Goal: Check status: Check status

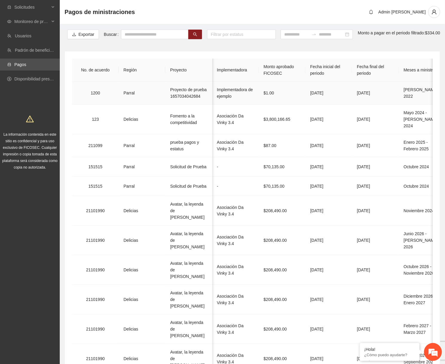
scroll to position [0, 261]
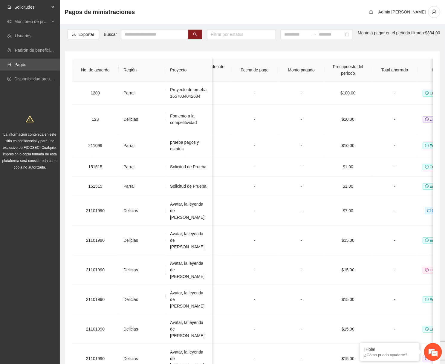
click at [34, 10] on span "Solicitudes" at bounding box center [31, 7] width 35 height 12
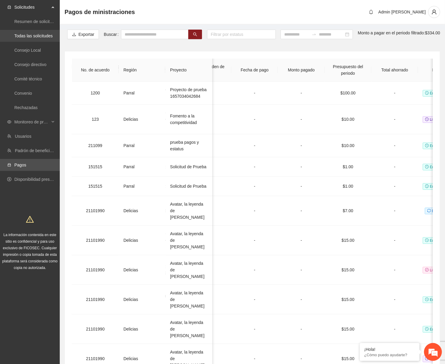
click at [33, 33] on link "Todas las solicitudes" at bounding box center [33, 35] width 38 height 5
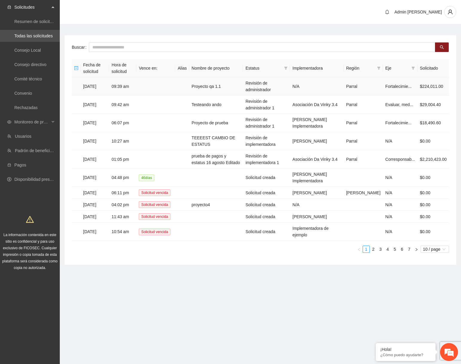
click at [227, 85] on td "Proyecto qa 1.1" at bounding box center [216, 86] width 54 height 18
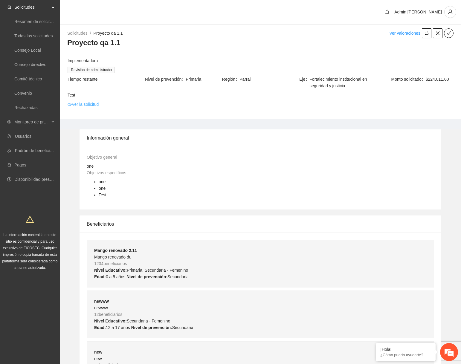
click at [72, 104] on link "Ver la solicitud" at bounding box center [83, 104] width 31 height 7
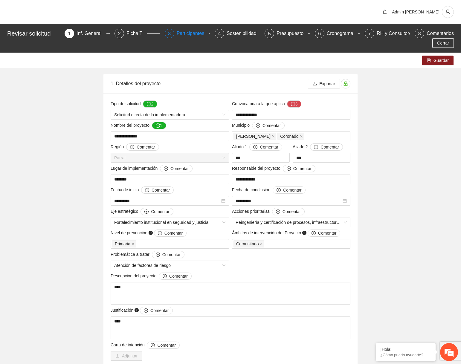
click at [177, 31] on div "Participantes" at bounding box center [193, 34] width 33 height 10
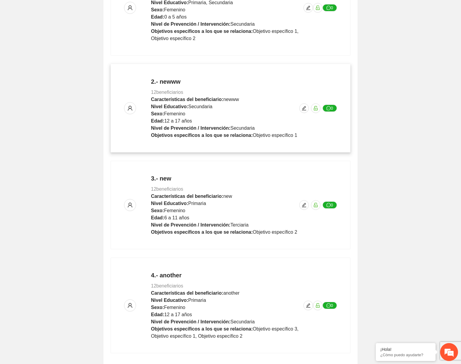
scroll to position [212, 0]
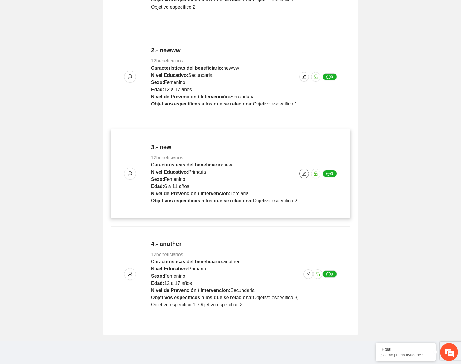
click at [305, 174] on icon "edit" at bounding box center [304, 173] width 5 height 5
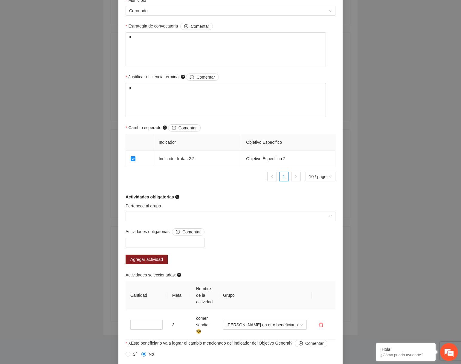
scroll to position [272, 0]
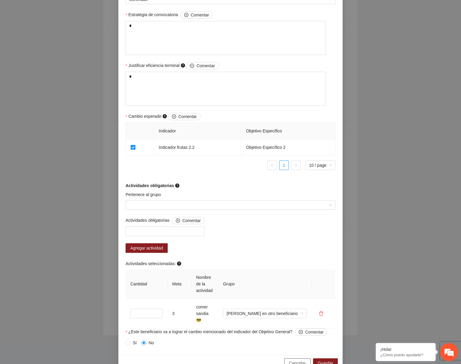
click at [289, 360] on span "Cancelar" at bounding box center [297, 363] width 17 height 7
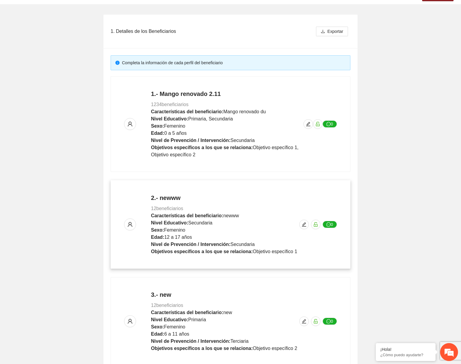
scroll to position [25, 0]
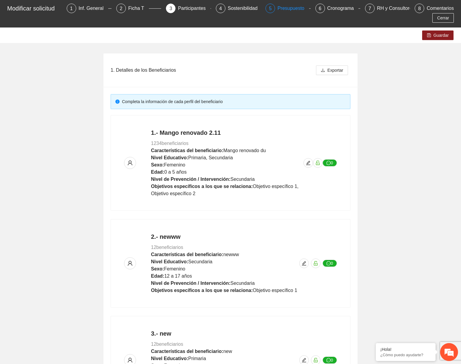
click at [278, 6] on div "Presupuesto" at bounding box center [294, 9] width 32 height 10
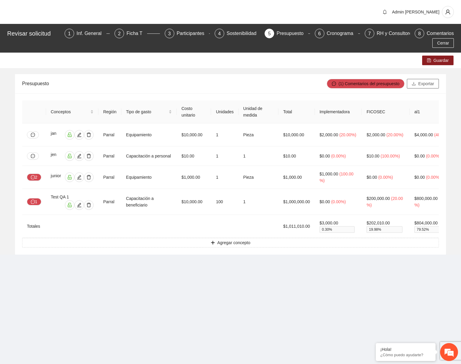
click at [413, 84] on icon "download" at bounding box center [414, 84] width 4 height 4
click at [421, 88] on button "Exportar" at bounding box center [423, 84] width 32 height 10
click at [431, 85] on span "Exportar" at bounding box center [426, 83] width 16 height 7
click at [423, 87] on button "Exportar" at bounding box center [423, 84] width 32 height 10
click at [431, 86] on span "Exportar" at bounding box center [426, 83] width 16 height 7
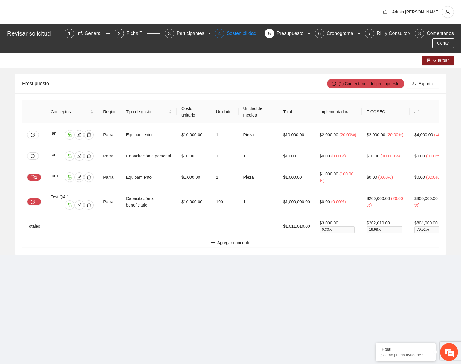
click at [240, 35] on div "Sostenibilidad" at bounding box center [244, 34] width 35 height 10
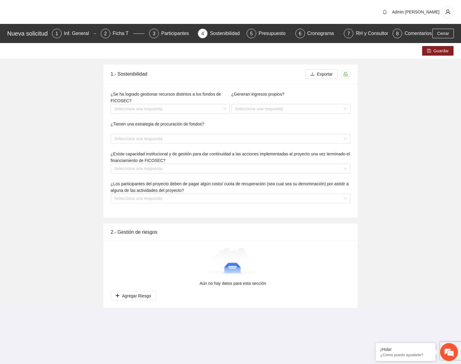
type textarea "***"
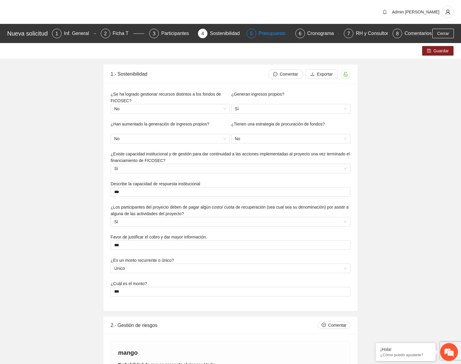
click at [275, 33] on div "Presupuesto" at bounding box center [275, 34] width 32 height 10
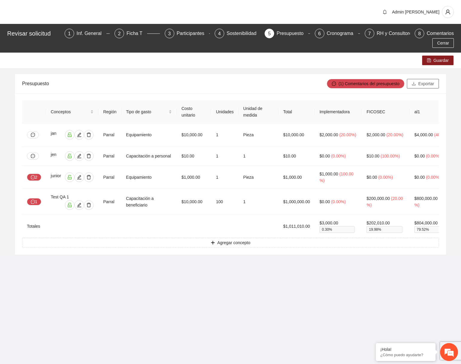
click at [421, 83] on span "Exportar" at bounding box center [426, 83] width 16 height 7
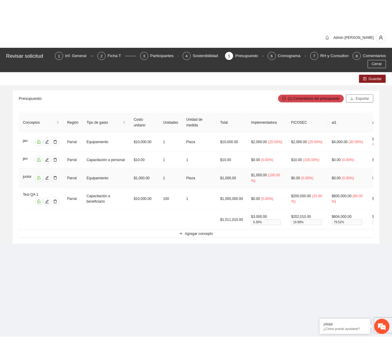
scroll to position [0, 61]
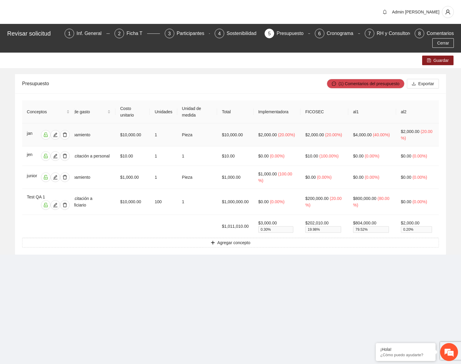
click at [394, 145] on td "$4,000.00 ( 40.00% )" at bounding box center [372, 135] width 48 height 23
click at [420, 81] on span "Exportar" at bounding box center [426, 83] width 16 height 7
click at [424, 87] on span "Exportar" at bounding box center [426, 83] width 16 height 7
click at [421, 81] on span "Exportar" at bounding box center [426, 83] width 16 height 7
click at [427, 81] on span "Exportar" at bounding box center [426, 83] width 16 height 7
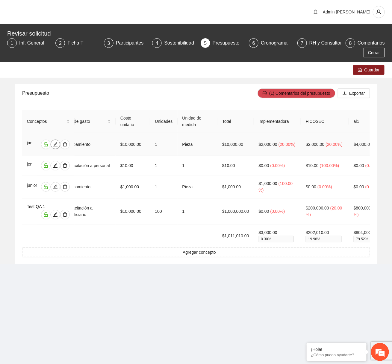
click at [53, 145] on icon "edit" at bounding box center [55, 144] width 5 height 5
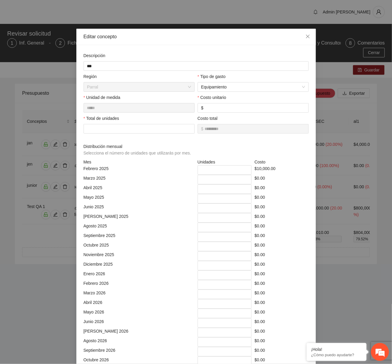
scroll to position [0, 0]
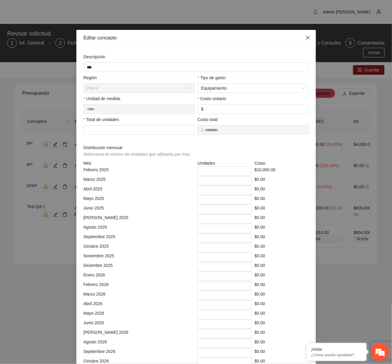
click at [309, 39] on icon "close" at bounding box center [307, 37] width 5 height 5
